Goal: Task Accomplishment & Management: Manage account settings

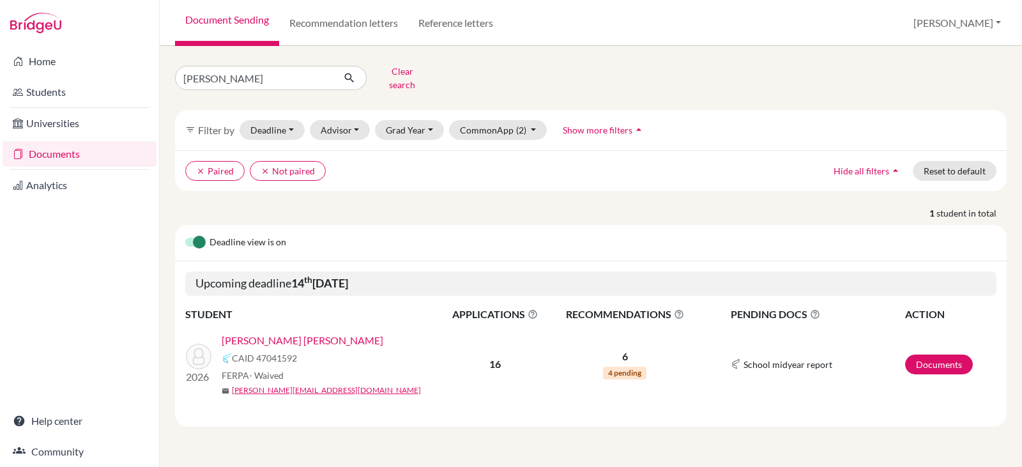
click at [290, 333] on link "[PERSON_NAME] [PERSON_NAME]" at bounding box center [303, 340] width 162 height 15
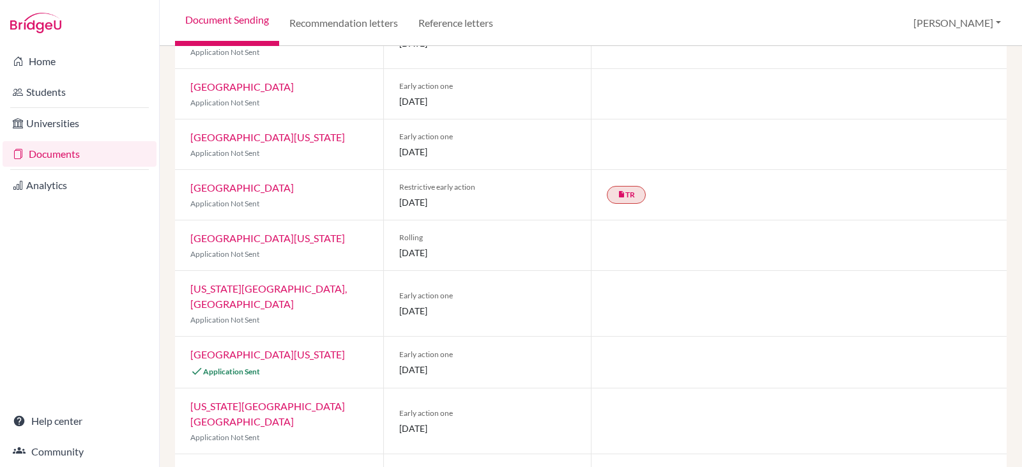
scroll to position [503, 0]
click at [263, 348] on link "University of Georgia" at bounding box center [267, 354] width 155 height 12
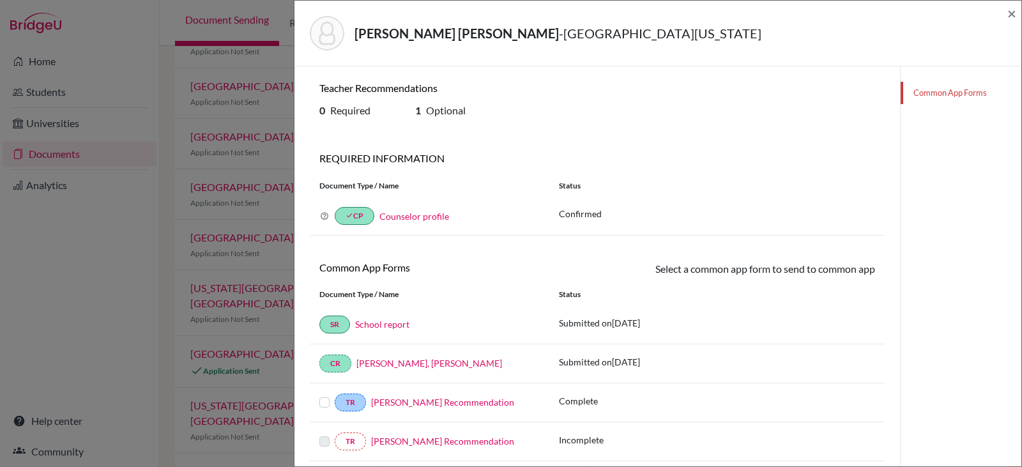
click at [323, 395] on label at bounding box center [324, 395] width 10 height 0
click at [0, 0] on input "checkbox" at bounding box center [0, 0] width 0 height 0
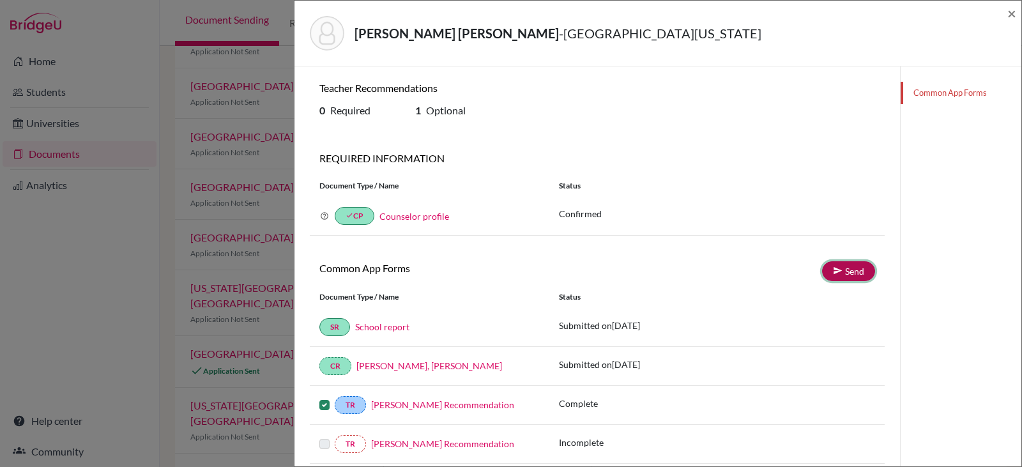
click at [834, 271] on icon at bounding box center [838, 271] width 10 height 10
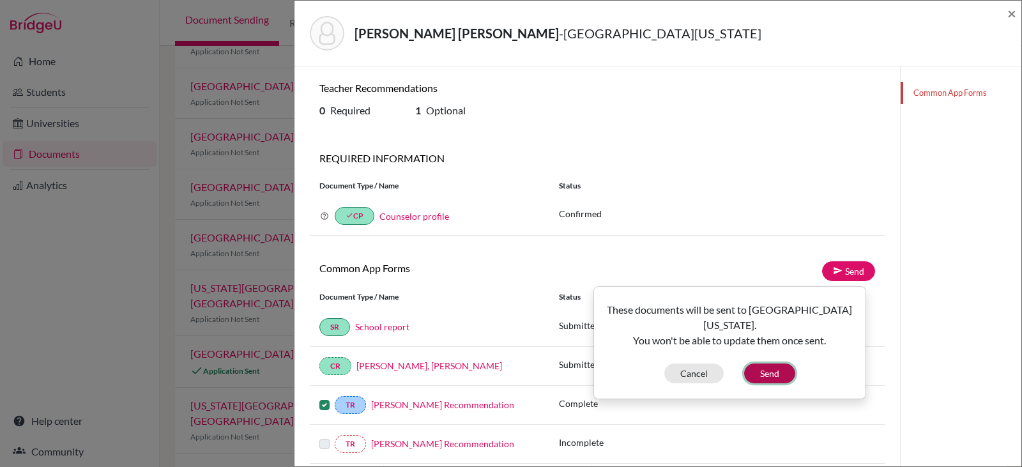
click at [764, 364] on button "Send" at bounding box center [769, 374] width 51 height 20
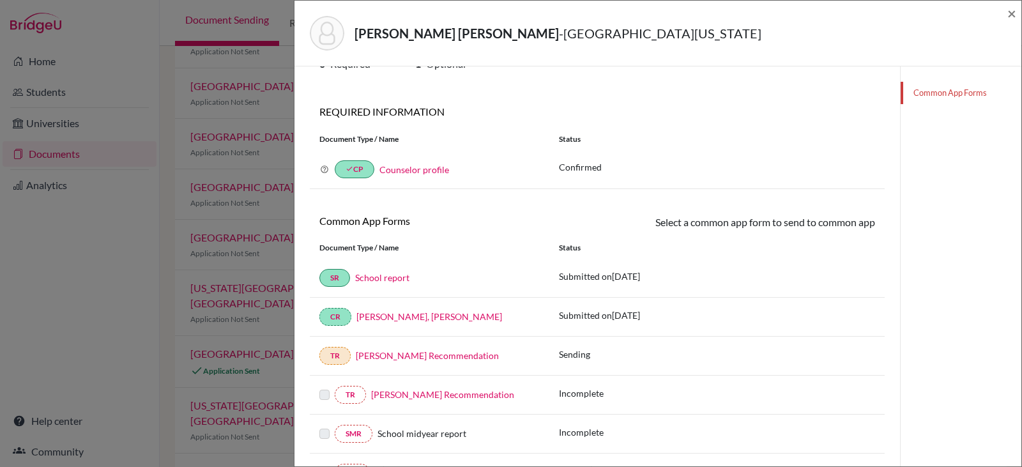
scroll to position [45, 0]
click at [1007, 12] on div "Paredes Torres, Victoria Maria - University of Georgia ×" at bounding box center [658, 33] width 717 height 55
click at [1009, 11] on span "×" at bounding box center [1012, 13] width 9 height 19
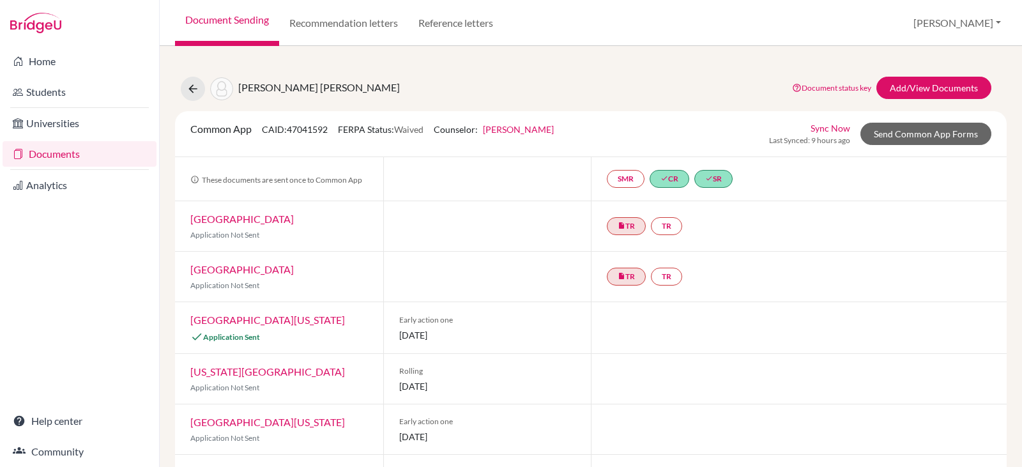
click at [55, 153] on link "Documents" at bounding box center [80, 154] width 154 height 26
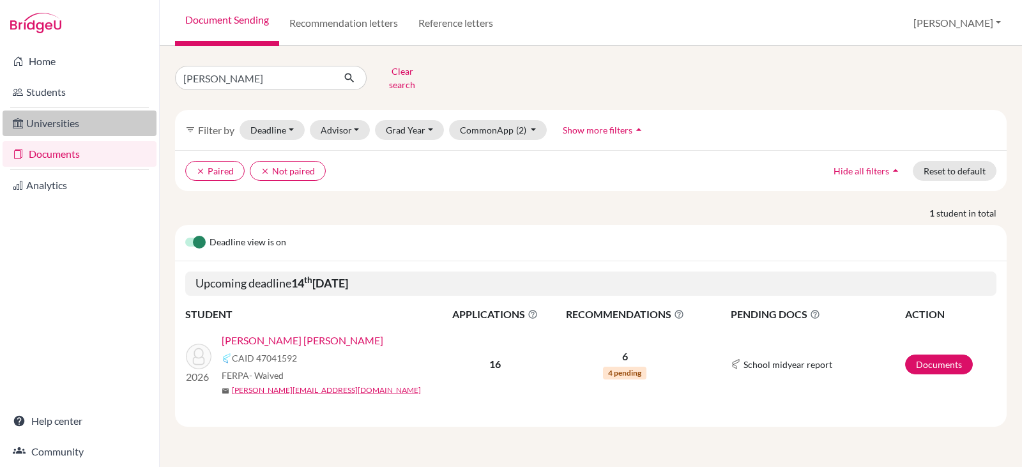
click at [42, 123] on link "Universities" at bounding box center [80, 124] width 154 height 26
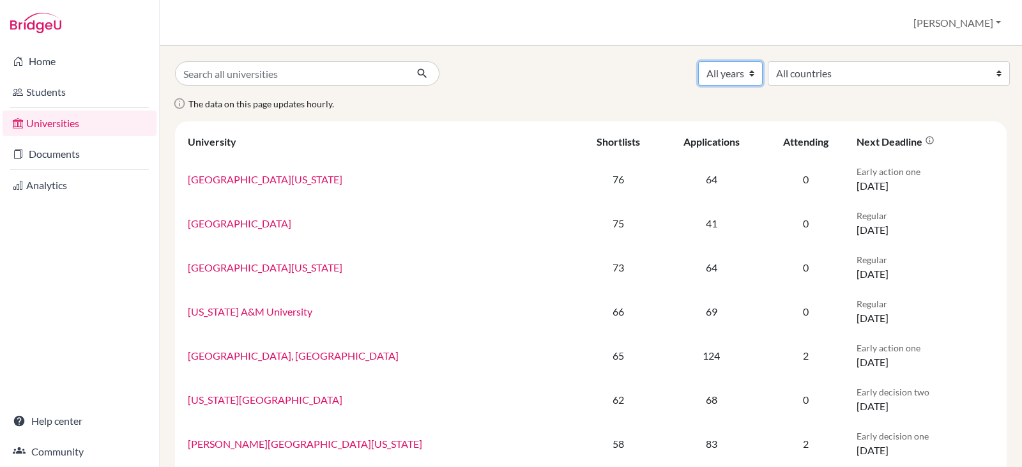
click at [763, 70] on select "All years 2027 2026 2025 2024 2023 2022 2021 2020 2019 2018" at bounding box center [730, 73] width 65 height 24
select select "2026"
click at [763, 61] on select "All years 2027 2026 2025 2024 2023 2022 2021 2020 2019 2018" at bounding box center [730, 73] width 65 height 24
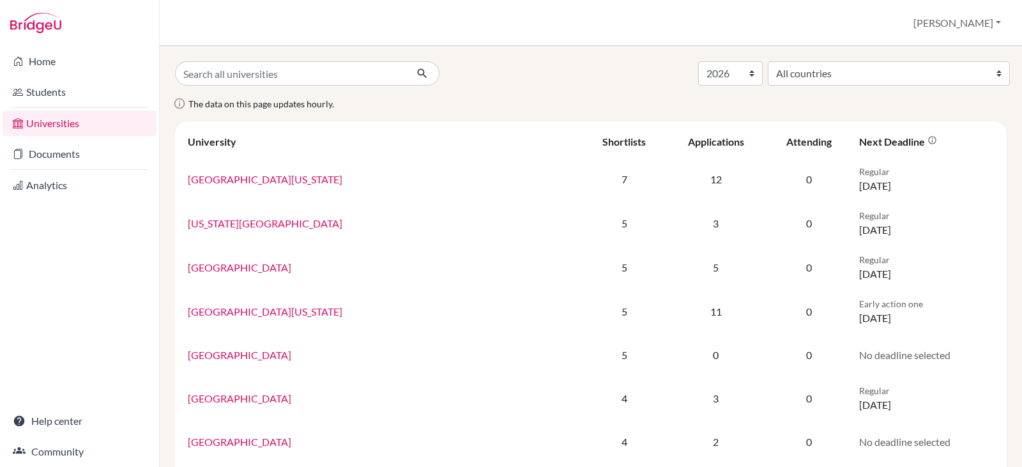
select select "2026"
click at [243, 73] on input "Search all universities" at bounding box center [290, 73] width 231 height 24
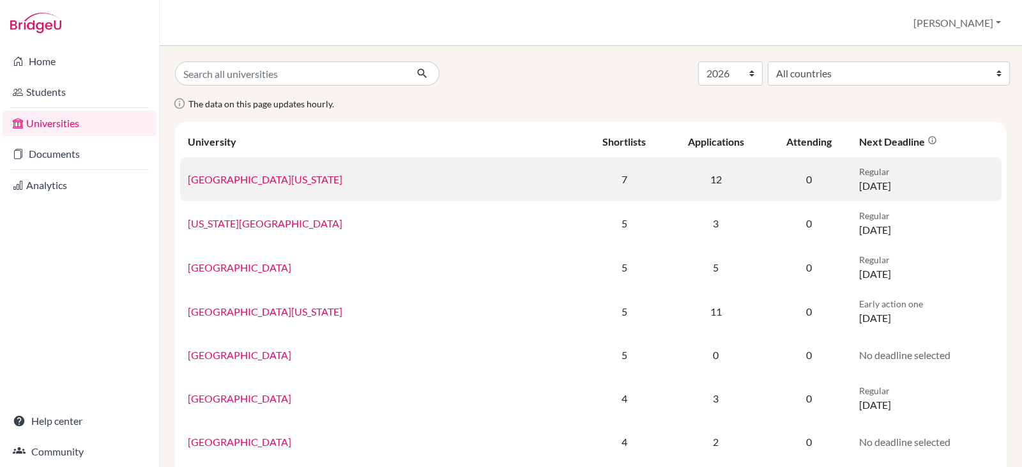
click at [291, 180] on link "University of Texas at Austin" at bounding box center [265, 179] width 155 height 12
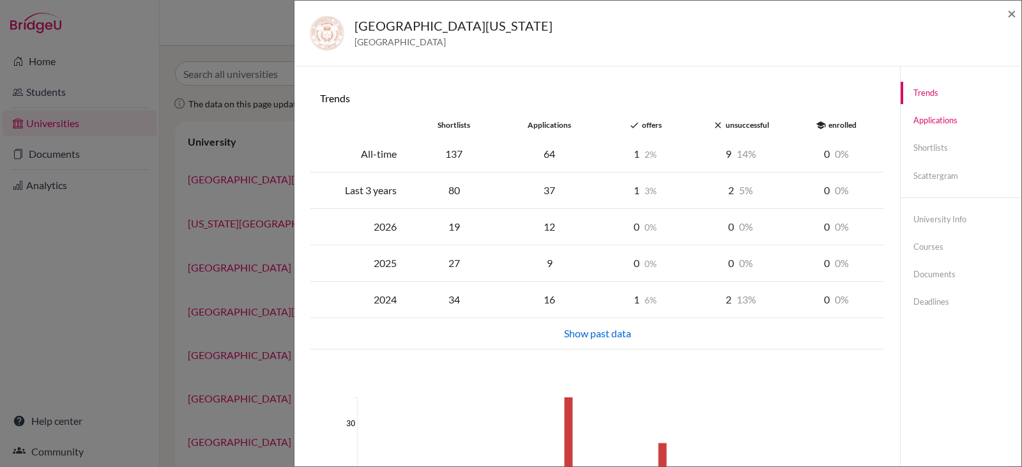
click at [935, 120] on link "Applications" at bounding box center [961, 120] width 121 height 22
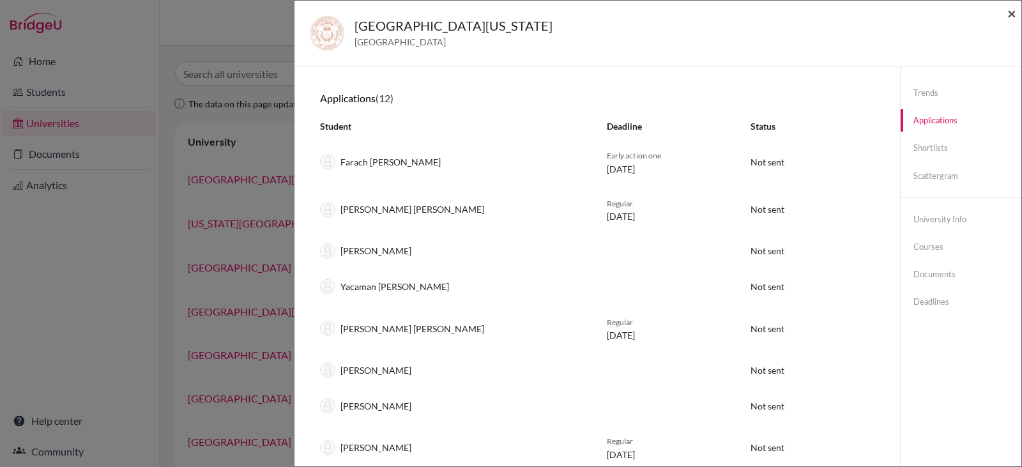
click at [1013, 15] on span "×" at bounding box center [1012, 13] width 9 height 19
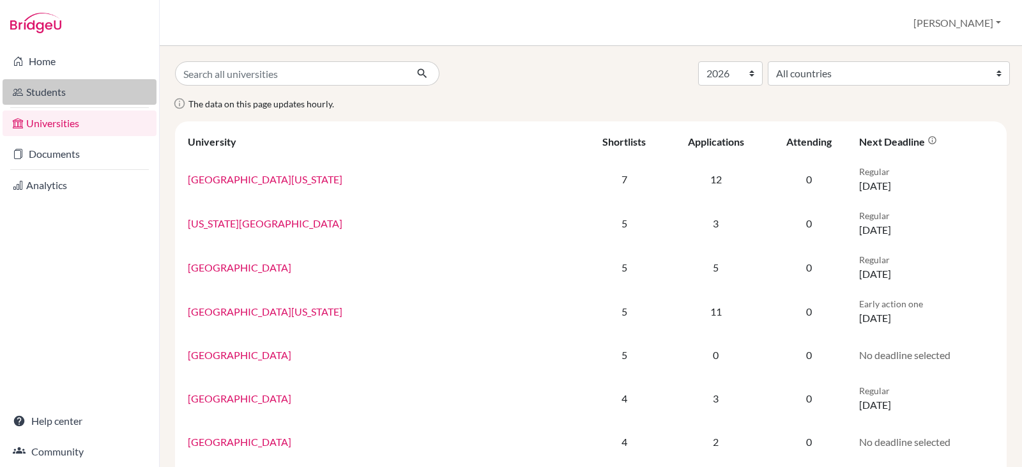
click at [57, 91] on link "Students" at bounding box center [80, 92] width 154 height 26
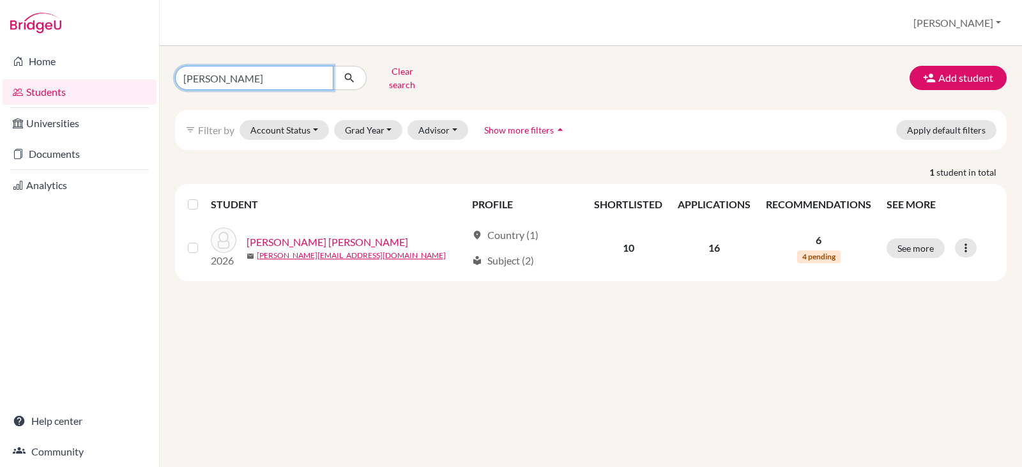
drag, startPoint x: 265, startPoint y: 79, endPoint x: 144, endPoint y: 75, distance: 121.4
click at [144, 75] on div "Home Students Universities Documents Analytics Help center Community Students o…" at bounding box center [511, 233] width 1022 height 467
type input "[PERSON_NAME]"
click at [347, 72] on icon "submit" at bounding box center [349, 78] width 13 height 13
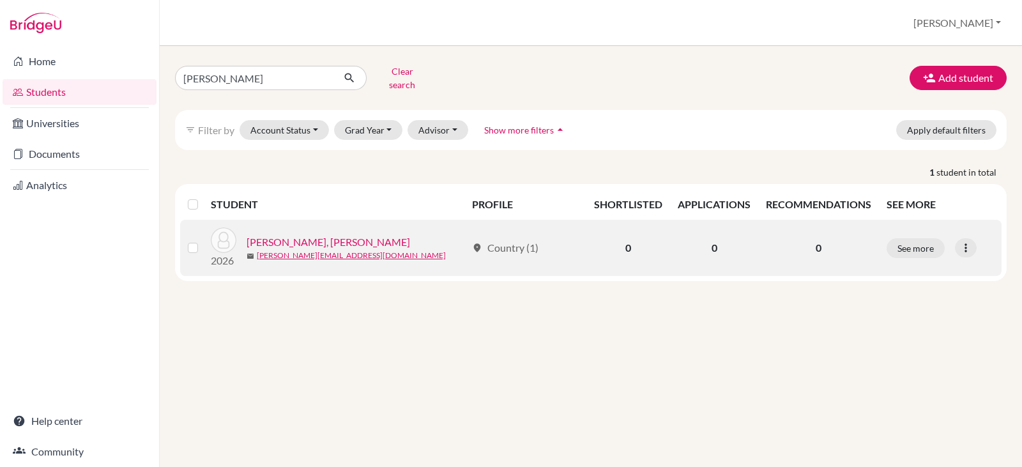
click at [312, 234] on link "[PERSON_NAME], [PERSON_NAME]" at bounding box center [329, 241] width 164 height 15
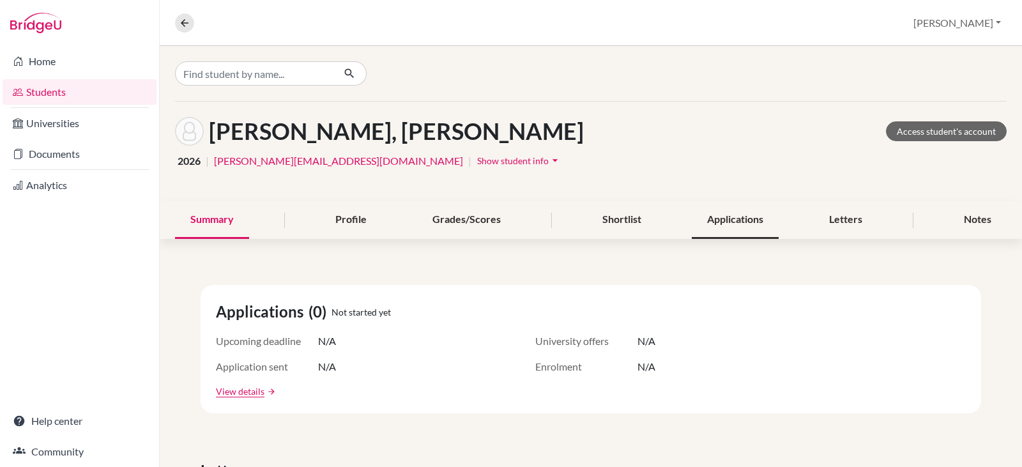
click at [717, 218] on div "Applications" at bounding box center [735, 220] width 87 height 38
